Goal: Find specific page/section: Find specific page/section

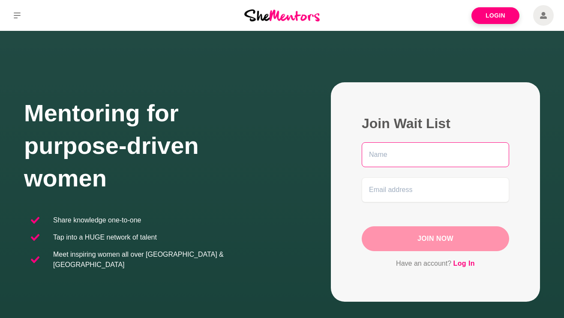
click at [394, 160] on input "text" at bounding box center [435, 154] width 147 height 25
click at [484, 157] on input "text" at bounding box center [435, 154] width 147 height 25
type input "[PERSON_NAME]"
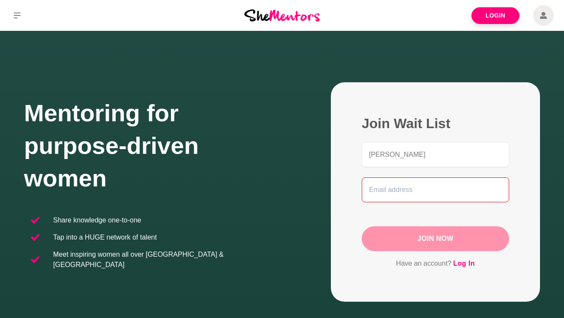
type input "[EMAIL_ADDRESS][DOMAIN_NAME]"
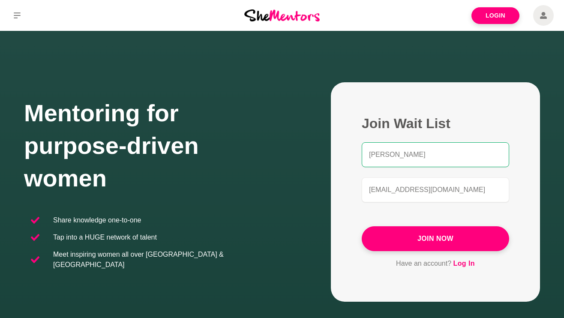
click at [468, 260] on link "Log In" at bounding box center [463, 263] width 21 height 11
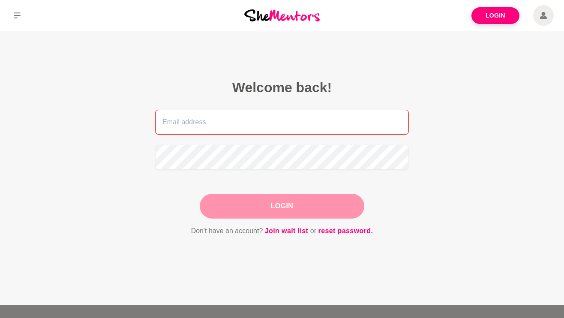
type input "[EMAIL_ADDRESS][DOMAIN_NAME]"
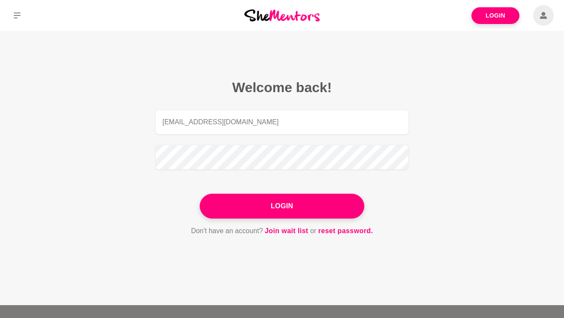
click at [282, 206] on button "Login" at bounding box center [282, 206] width 164 height 25
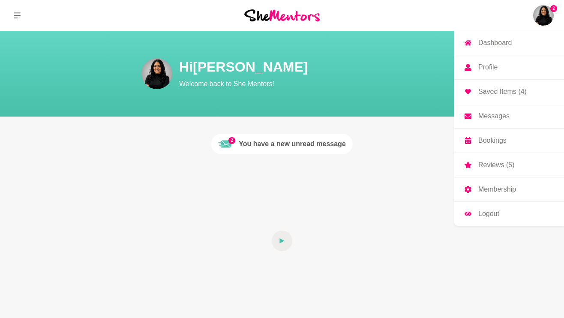
click at [534, 16] on img at bounding box center [543, 15] width 21 height 21
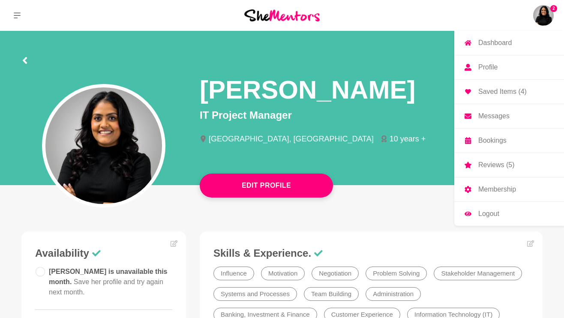
click at [493, 164] on p "Reviews (5)" at bounding box center [496, 164] width 36 height 7
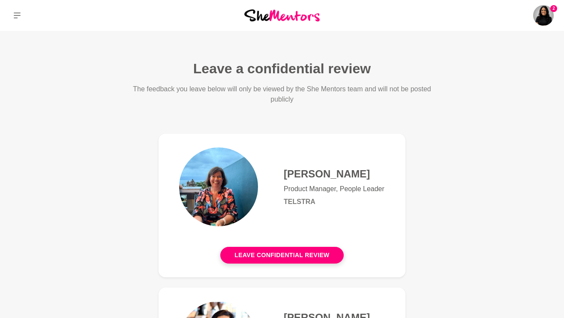
click at [376, 198] on h6 "Telstra" at bounding box center [334, 201] width 101 height 9
click at [311, 176] on h4 "[PERSON_NAME]" at bounding box center [334, 173] width 101 height 13
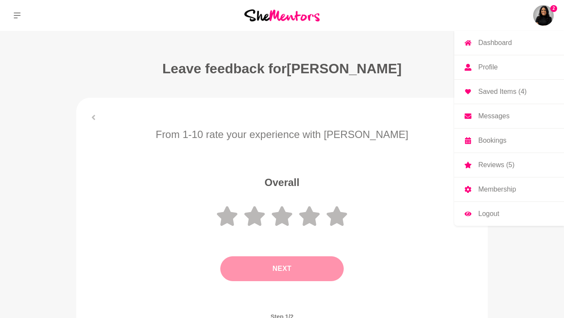
click at [528, 42] on link "Dashboard" at bounding box center [509, 43] width 110 height 24
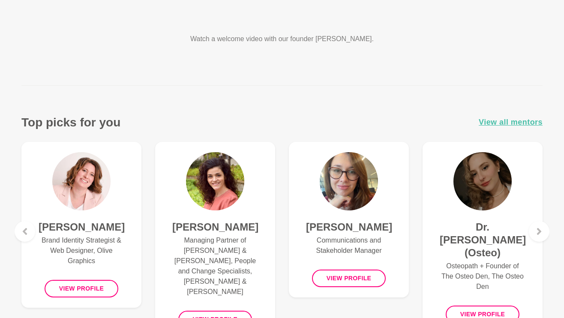
scroll to position [338, 0]
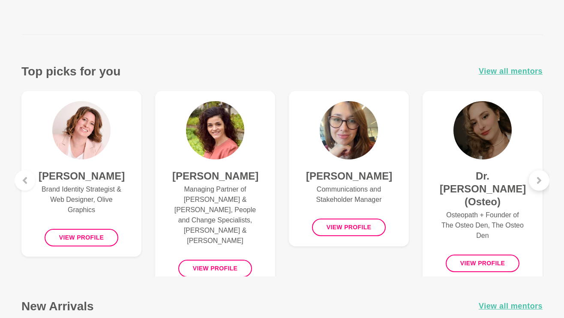
click at [537, 180] on icon at bounding box center [538, 180] width 7 height 7
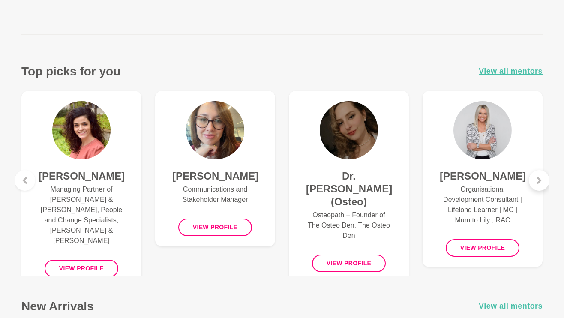
click at [537, 180] on icon at bounding box center [538, 180] width 7 height 7
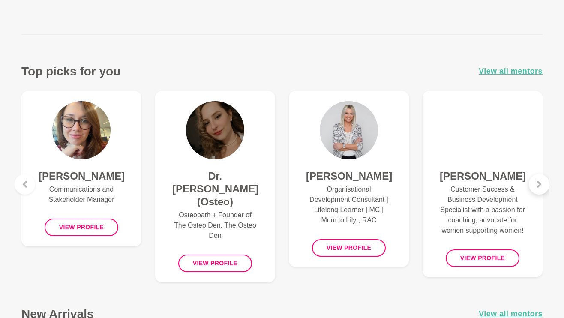
click at [537, 180] on div at bounding box center [539, 184] width 21 height 21
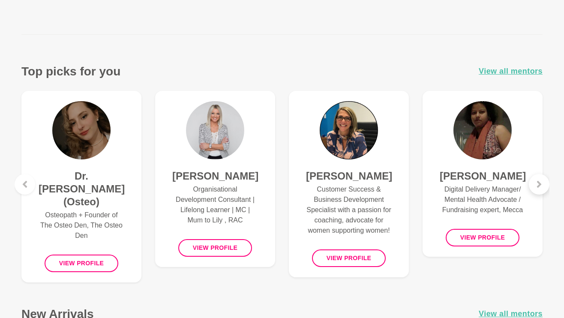
click at [537, 180] on div at bounding box center [539, 184] width 21 height 21
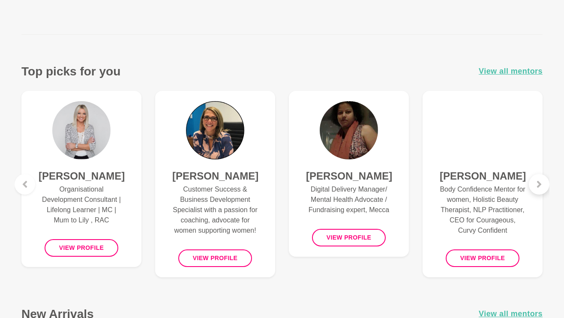
click at [537, 180] on div at bounding box center [539, 184] width 21 height 21
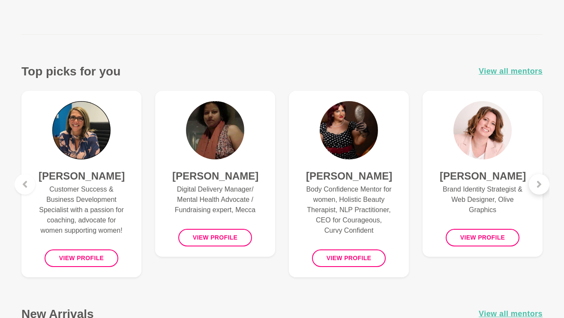
click at [537, 180] on div at bounding box center [539, 184] width 21 height 21
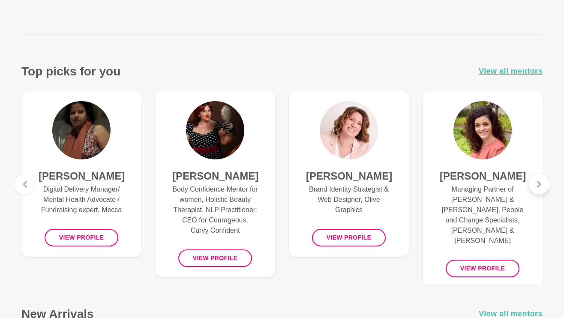
click at [537, 180] on div at bounding box center [539, 184] width 21 height 21
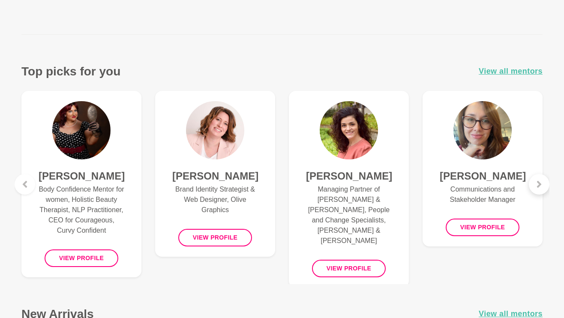
click at [537, 180] on div at bounding box center [539, 184] width 21 height 21
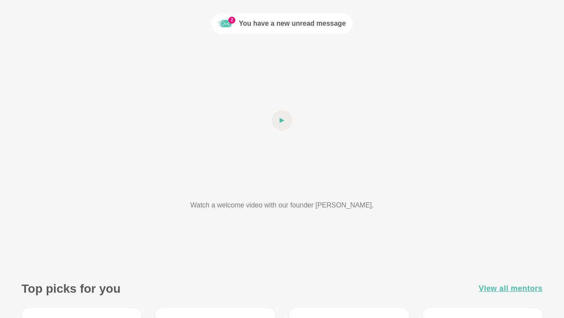
scroll to position [0, 0]
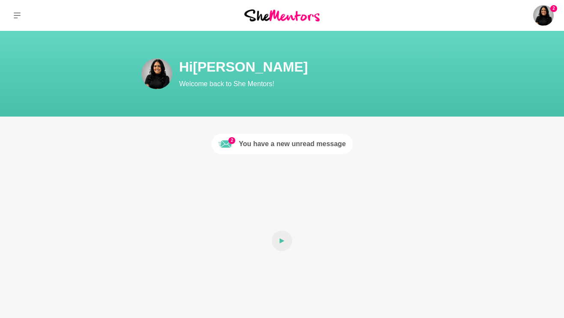
click at [17, 18] on icon at bounding box center [17, 15] width 7 height 6
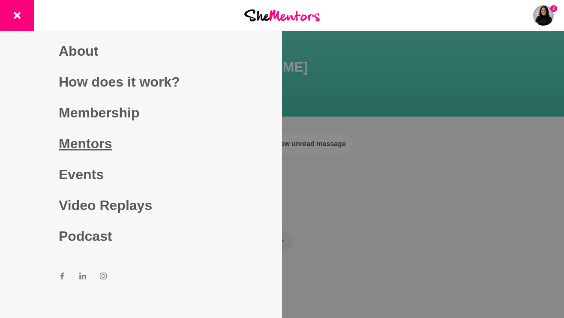
click at [126, 140] on link "Mentors" at bounding box center [141, 143] width 164 height 31
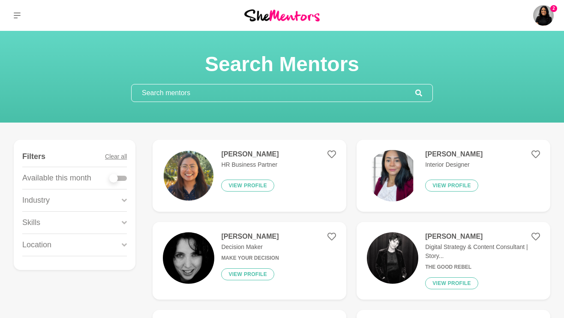
click at [165, 93] on input "text" at bounding box center [273, 92] width 284 height 17
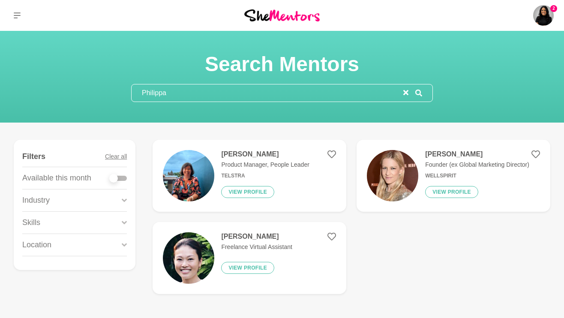
type input "Philippa"
drag, startPoint x: 151, startPoint y: 109, endPoint x: 248, endPoint y: 156, distance: 107.3
click at [248, 156] on h4 "[PERSON_NAME]" at bounding box center [265, 154] width 88 height 9
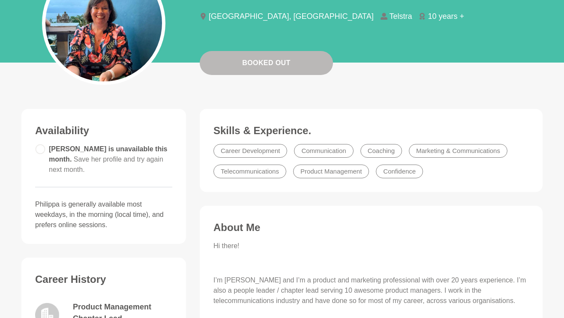
scroll to position [79, 0]
